Goal: Task Accomplishment & Management: Manage account settings

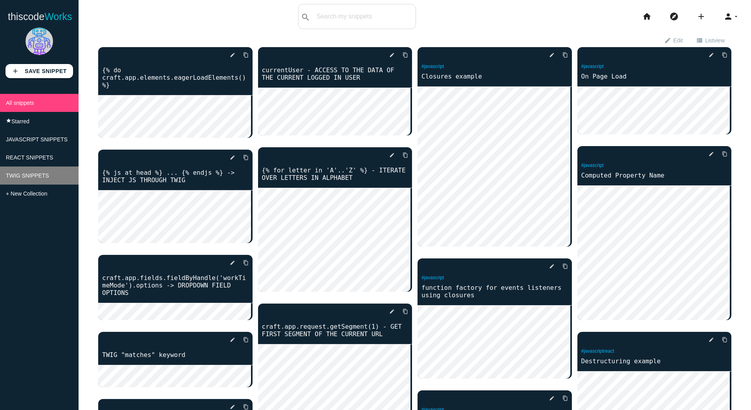
click at [40, 184] on li "TWIG SNIPPETS" at bounding box center [39, 175] width 79 height 18
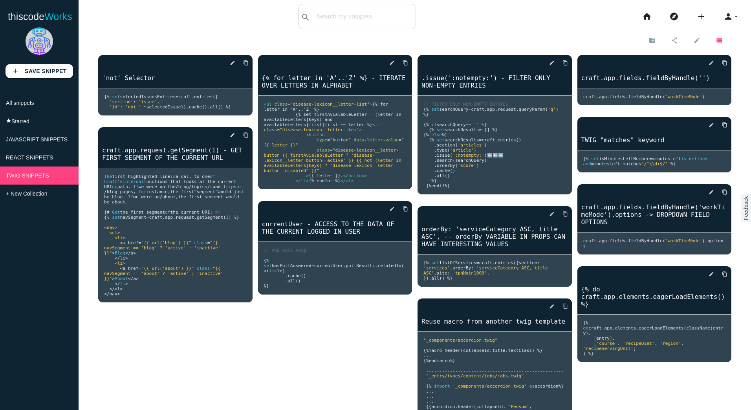
click at [715, 40] on icon "view_list" at bounding box center [718, 39] width 7 height 13
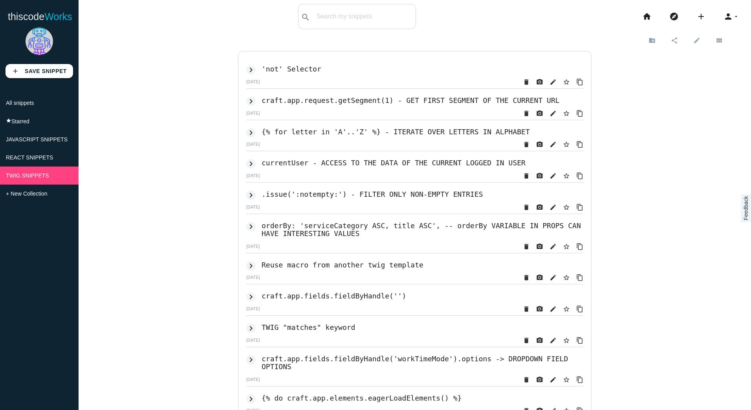
click at [715, 38] on icon "view_module" at bounding box center [718, 39] width 7 height 13
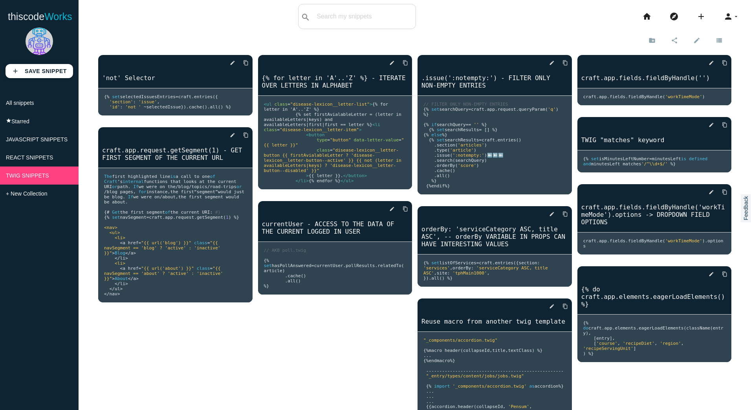
drag, startPoint x: 190, startPoint y: 139, endPoint x: 411, endPoint y: 22, distance: 250.2
click at [0, 0] on icon "delete" at bounding box center [0, 0] width 0 height 0
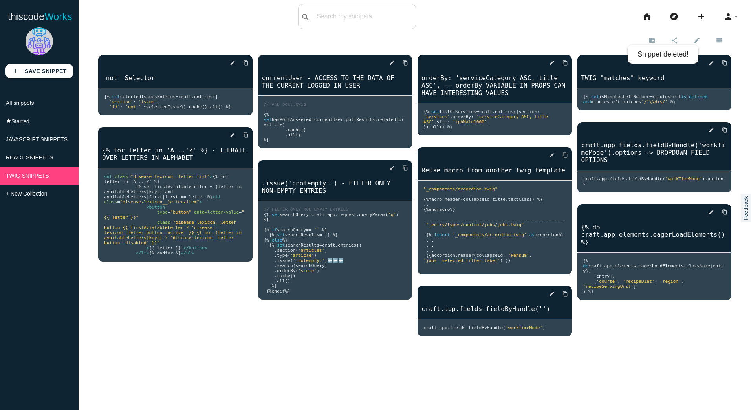
click at [0, 0] on icon "delete" at bounding box center [0, 0] width 0 height 0
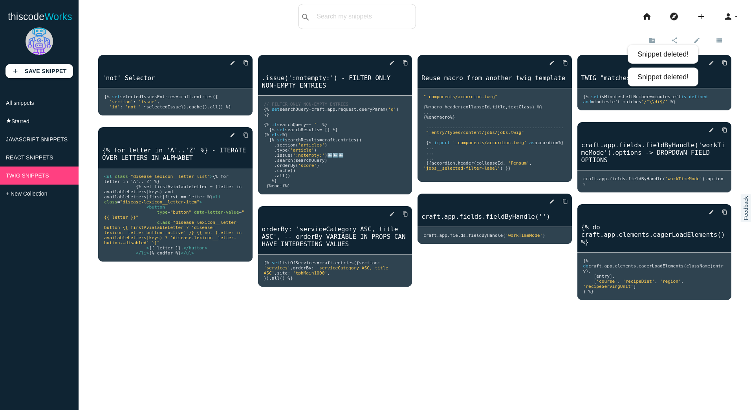
click at [239, 340] on div "New sub-collection Cancel Create close Share this collection Only public snippe…" at bounding box center [415, 238] width 672 height 410
drag, startPoint x: 191, startPoint y: 141, endPoint x: 413, endPoint y: 26, distance: 250.9
click at [0, 0] on icon "delete" at bounding box center [0, 0] width 0 height 0
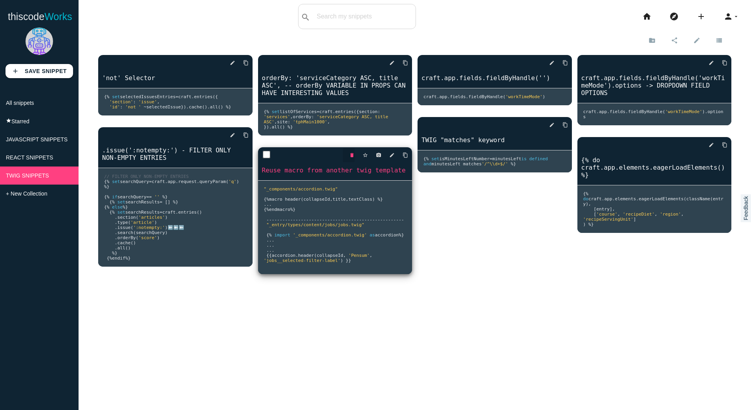
click at [349, 162] on icon "delete" at bounding box center [351, 155] width 5 height 14
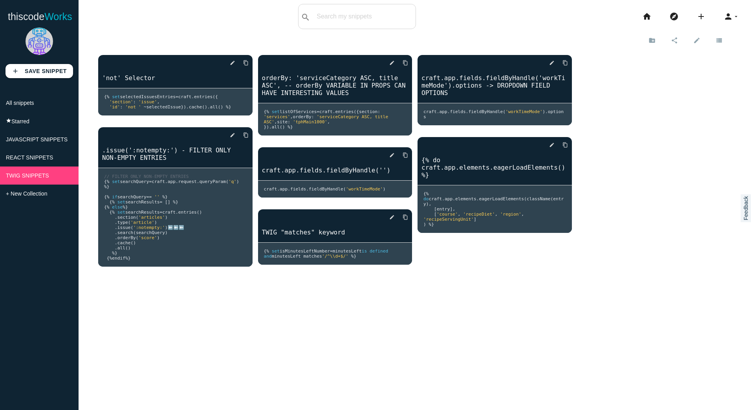
drag, startPoint x: 664, startPoint y: 62, endPoint x: 413, endPoint y: 23, distance: 253.8
click at [0, 0] on icon "delete" at bounding box center [0, 0] width 0 height 0
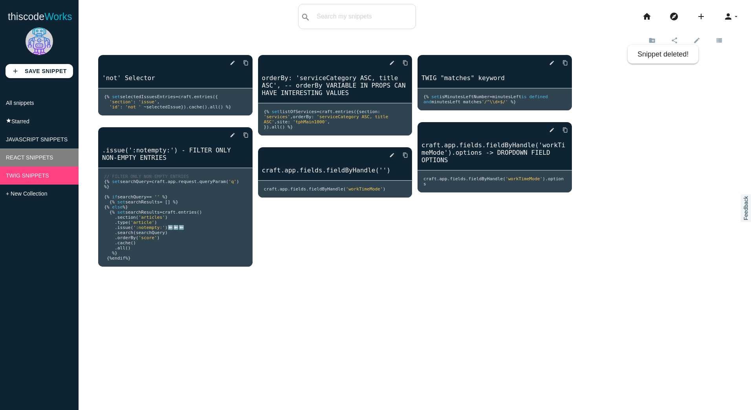
click at [34, 161] on span "REACT SNIPPETS" at bounding box center [29, 157] width 47 height 6
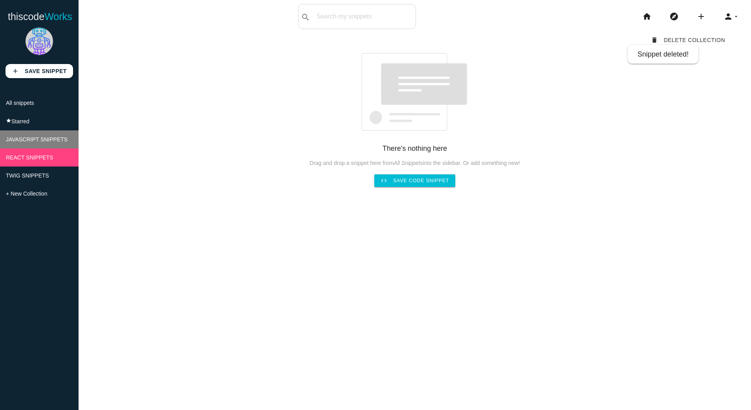
click at [35, 142] on span "JAVASCRIPT SNIPPETS" at bounding box center [37, 139] width 62 height 6
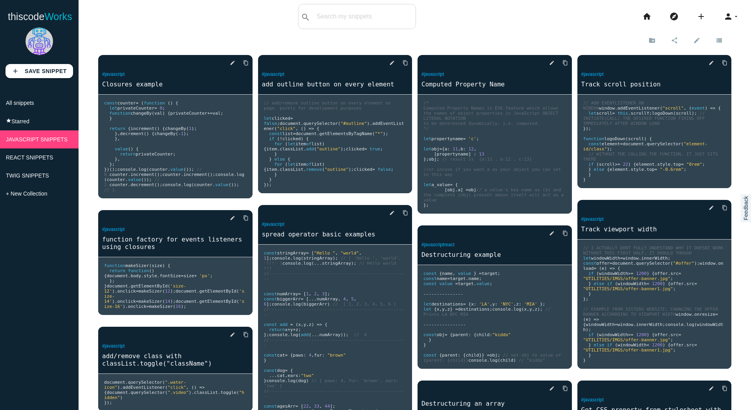
drag, startPoint x: 477, startPoint y: 26, endPoint x: 480, endPoint y: 32, distance: 7.2
click at [476, 29] on div "thiscodeworks search All: All: Code: Title: Tag: All: Code: Title: Tag: search …" at bounding box center [375, 16] width 751 height 25
click at [506, 16] on div "thiscodeworks search All: All: Code: Title: Tag: All: Code: Title: Tag: search …" at bounding box center [375, 16] width 751 height 25
click at [514, 10] on div "thiscodeworks search All: All: Code: Title: Tag: All: Code: Title: Tag: search …" at bounding box center [375, 16] width 751 height 25
drag, startPoint x: 506, startPoint y: 62, endPoint x: 420, endPoint y: 25, distance: 93.6
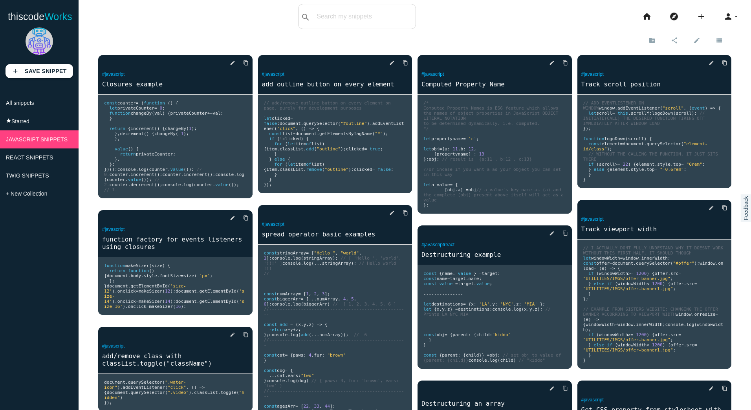
click at [0, 0] on icon "delete" at bounding box center [0, 0] width 0 height 0
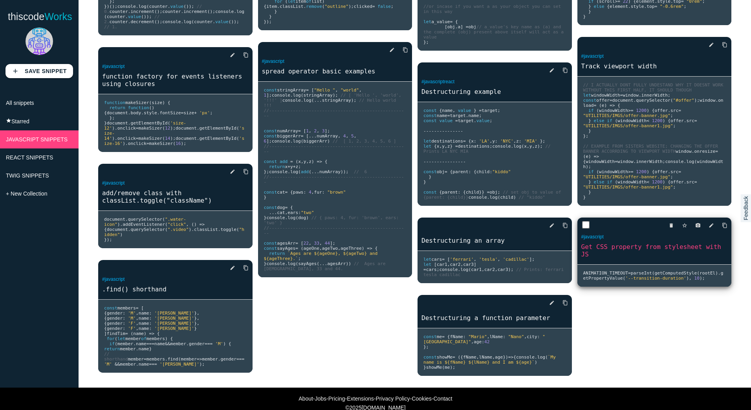
scroll to position [118, 0]
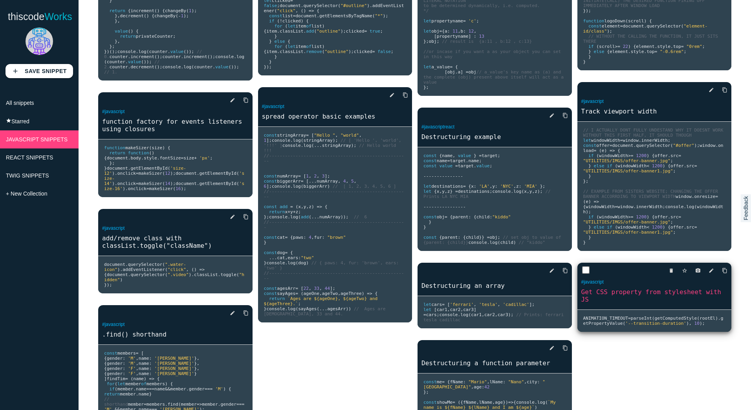
click at [602, 278] on div "delete star_border photo_camera edit content_copy" at bounding box center [654, 271] width 154 height 16
